Goal: Find specific page/section: Find specific page/section

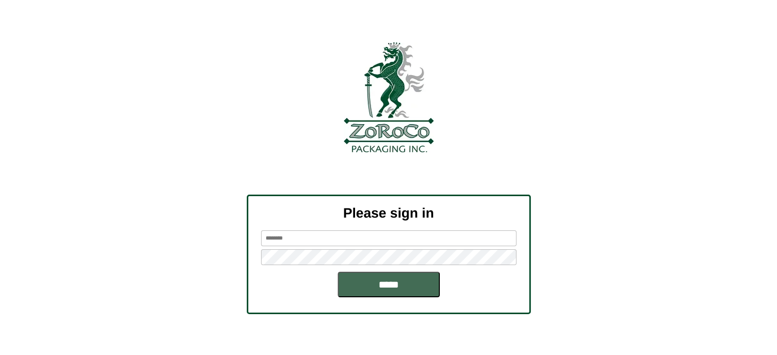
type input "********"
click at [376, 276] on input "*****" at bounding box center [389, 285] width 102 height 26
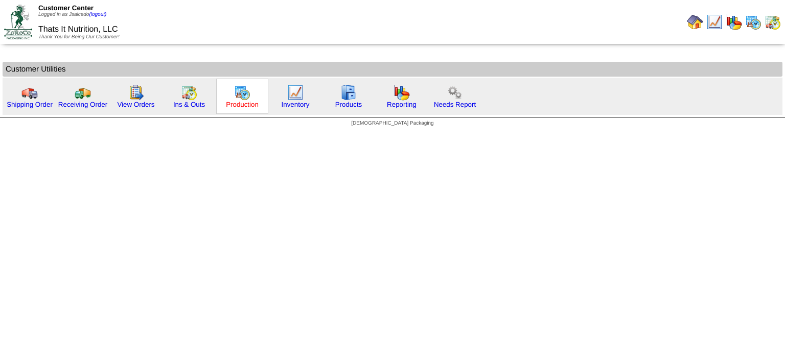
click at [232, 106] on link "Production" at bounding box center [242, 105] width 33 height 8
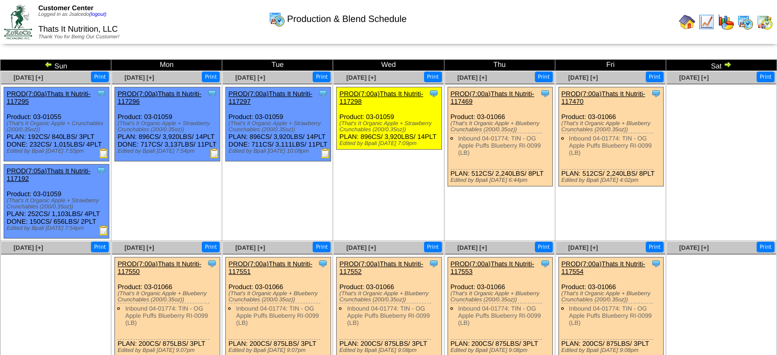
click at [21, 24] on img at bounding box center [18, 22] width 28 height 34
